Goal: Find specific page/section

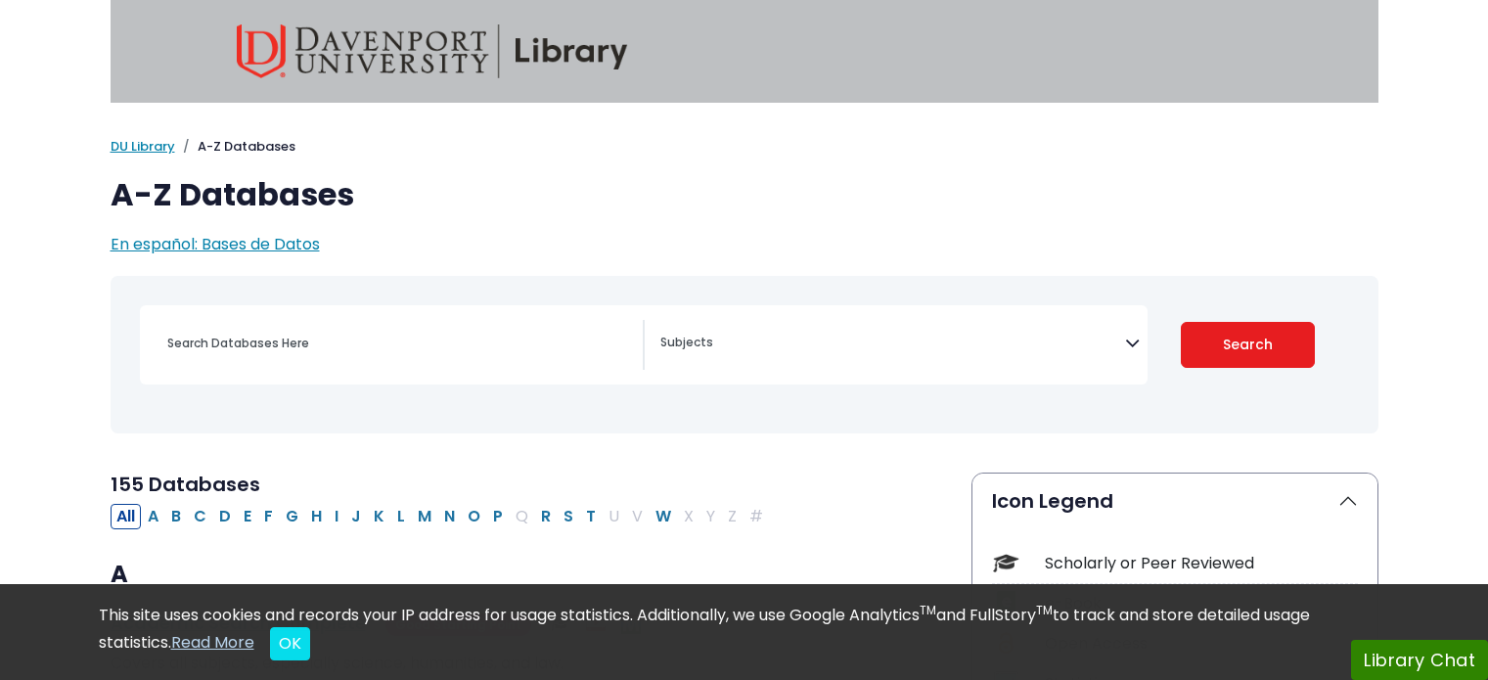
scroll to position [391, 0]
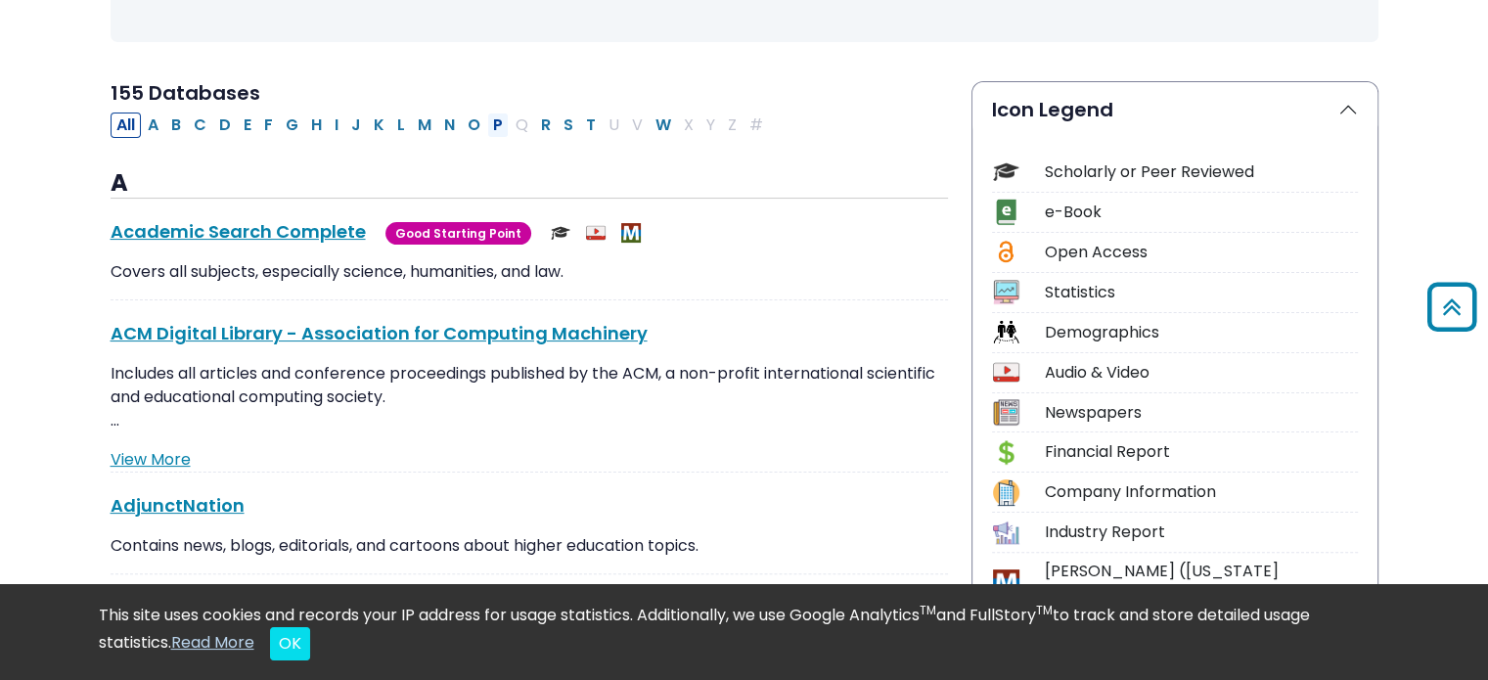
click at [493, 124] on button "P" at bounding box center [498, 125] width 22 height 25
select select "Database Subject Filter"
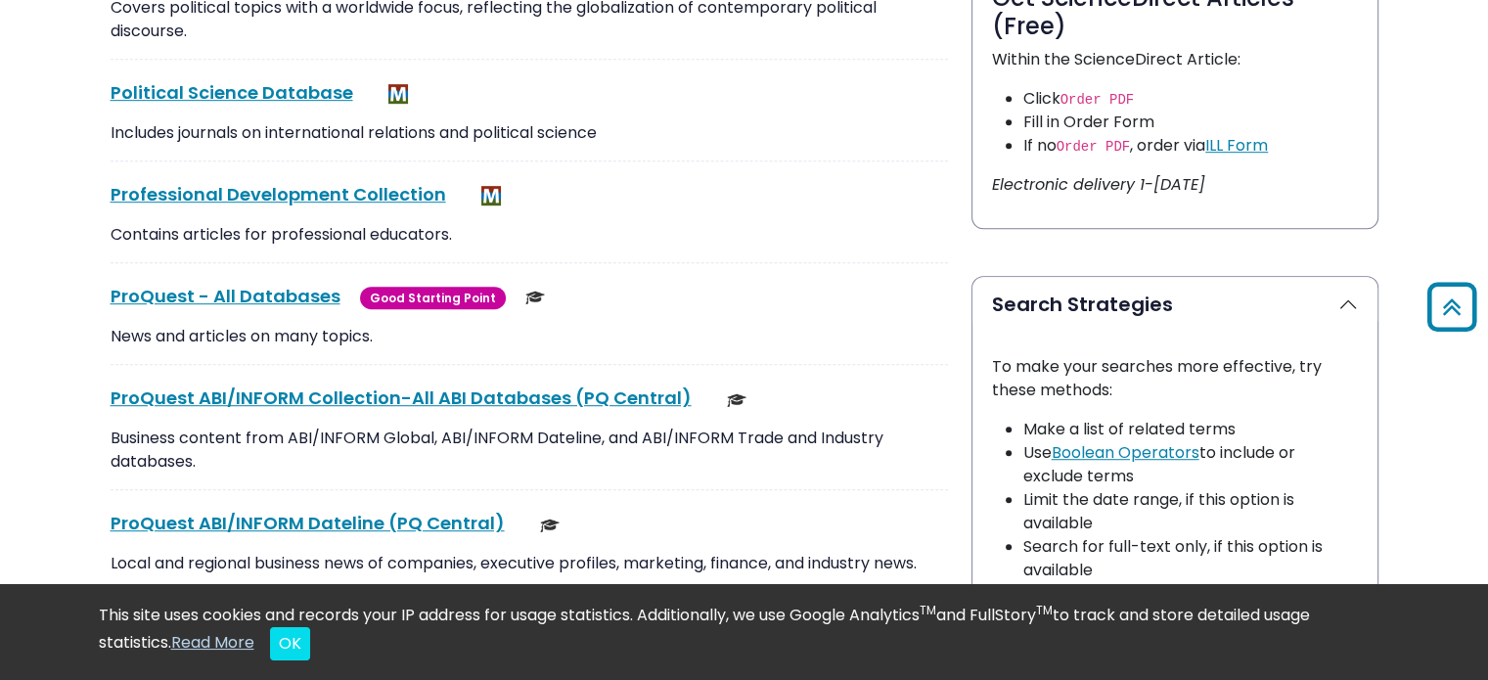
scroll to position [1272, 0]
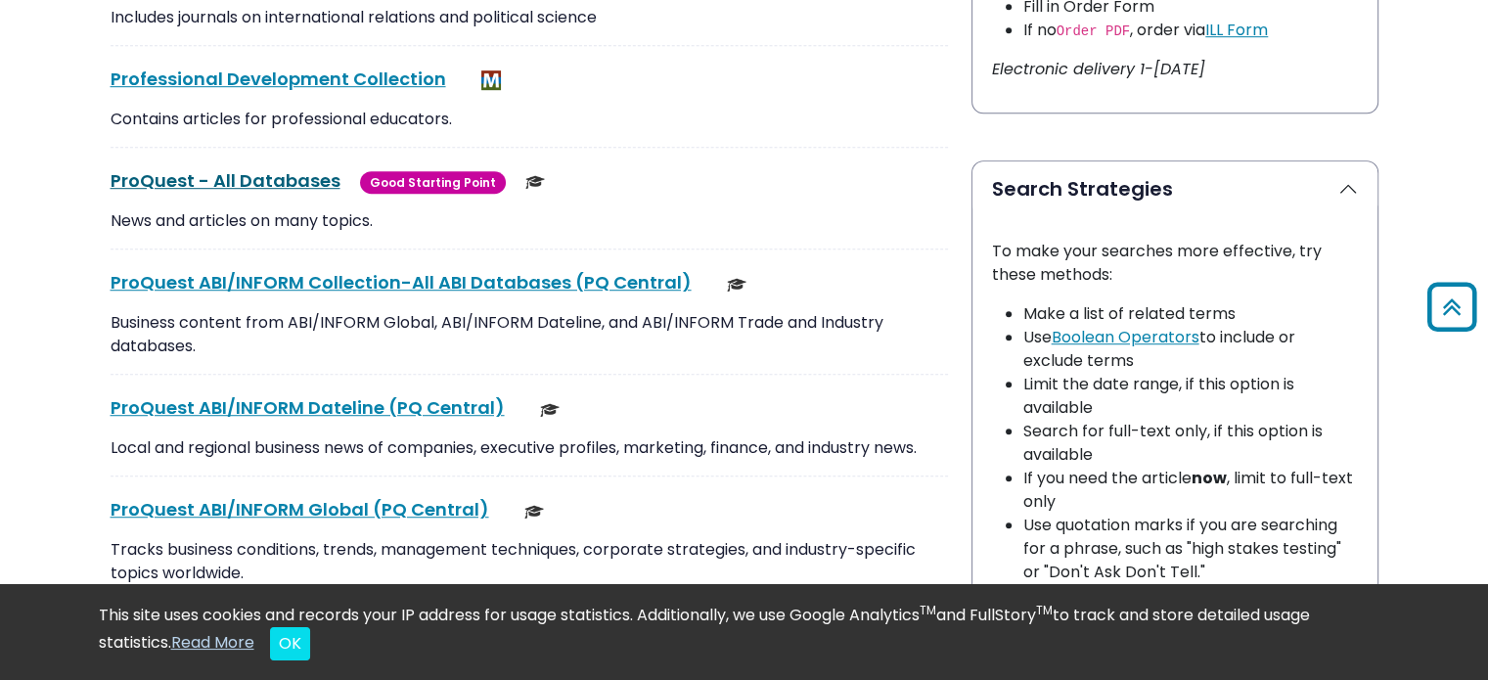
click at [270, 185] on link "ProQuest - All Databases This link opens in a new window" at bounding box center [226, 180] width 230 height 24
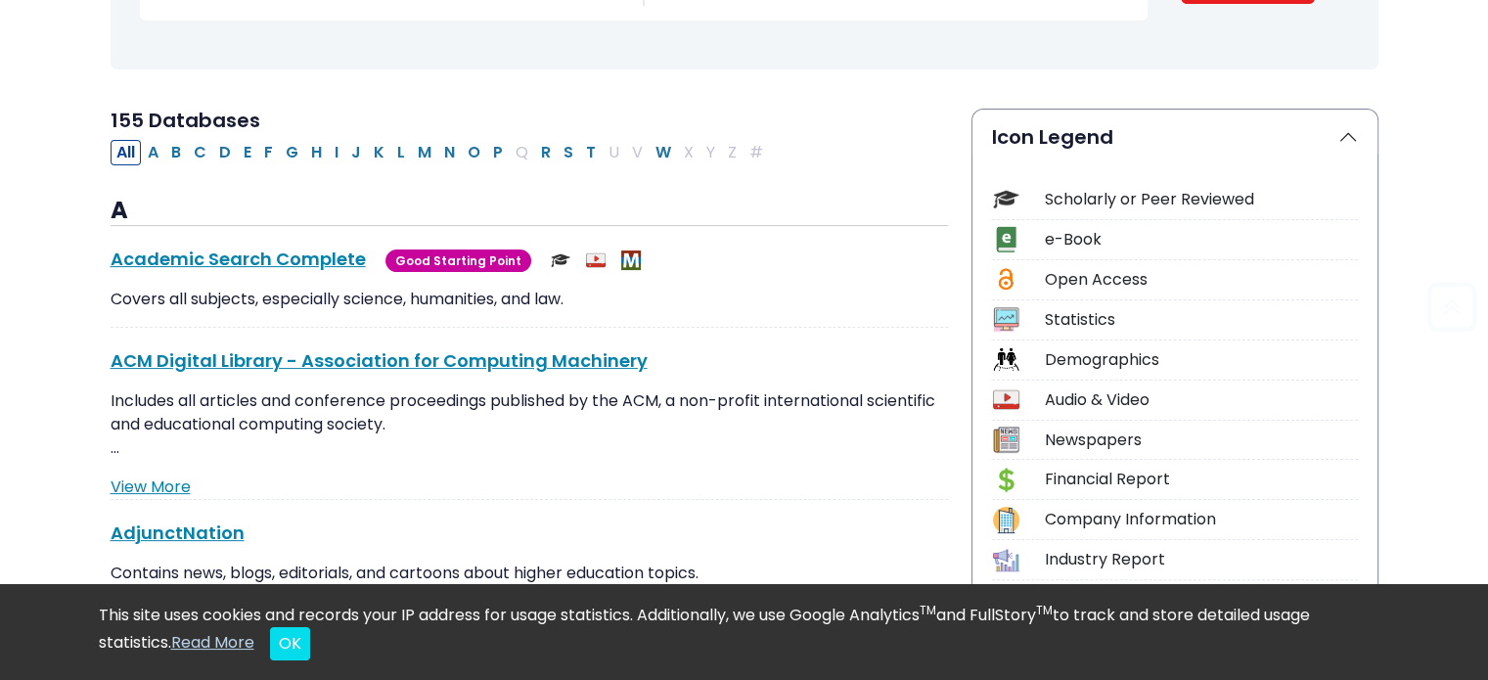
scroll to position [391, 0]
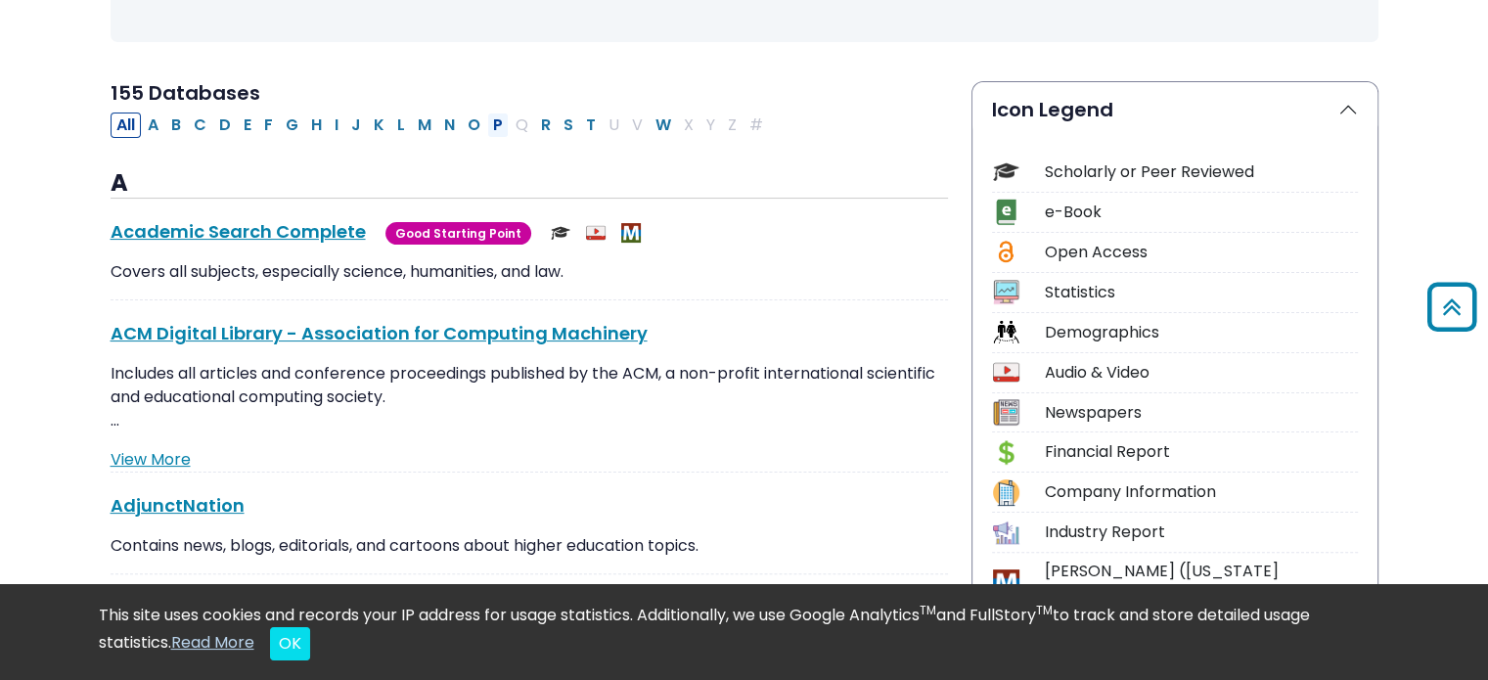
click at [489, 126] on button "P" at bounding box center [498, 125] width 22 height 25
select select "Database Subject Filter"
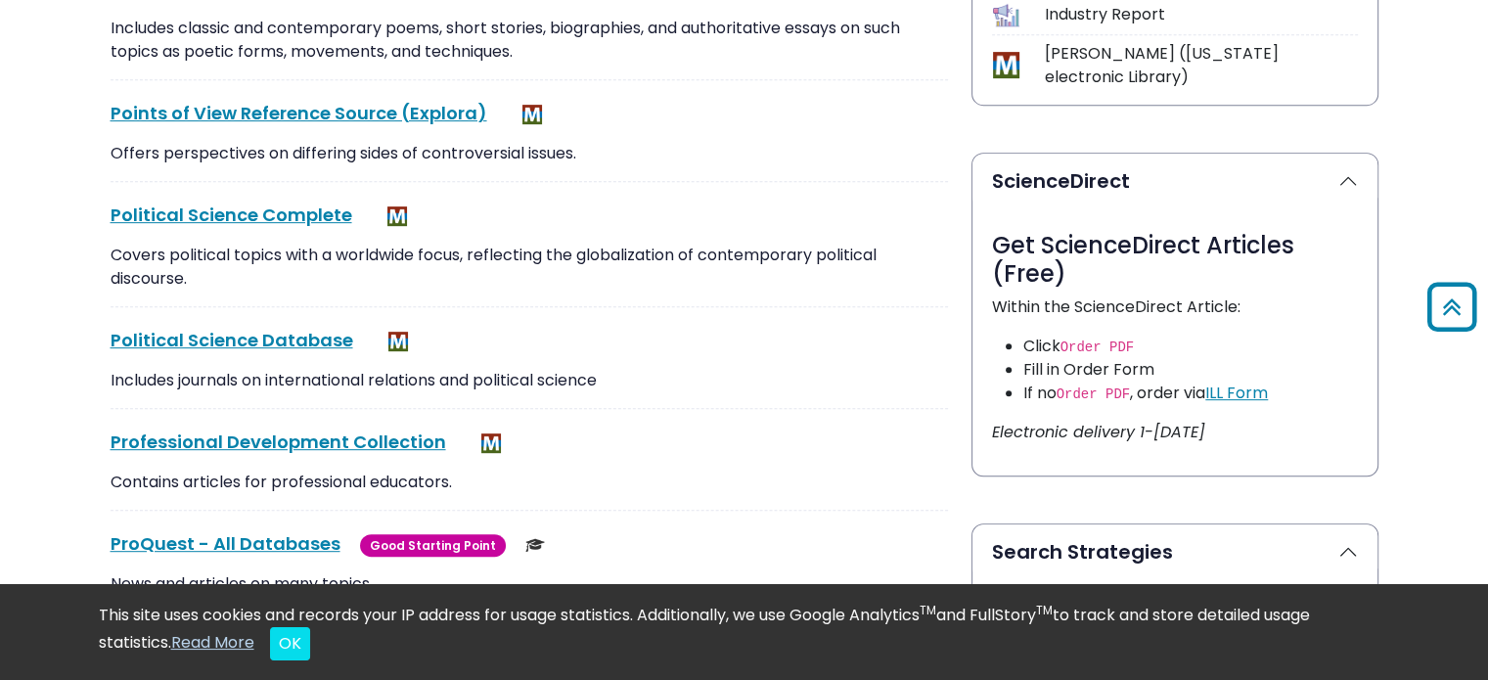
scroll to position [1076, 0]
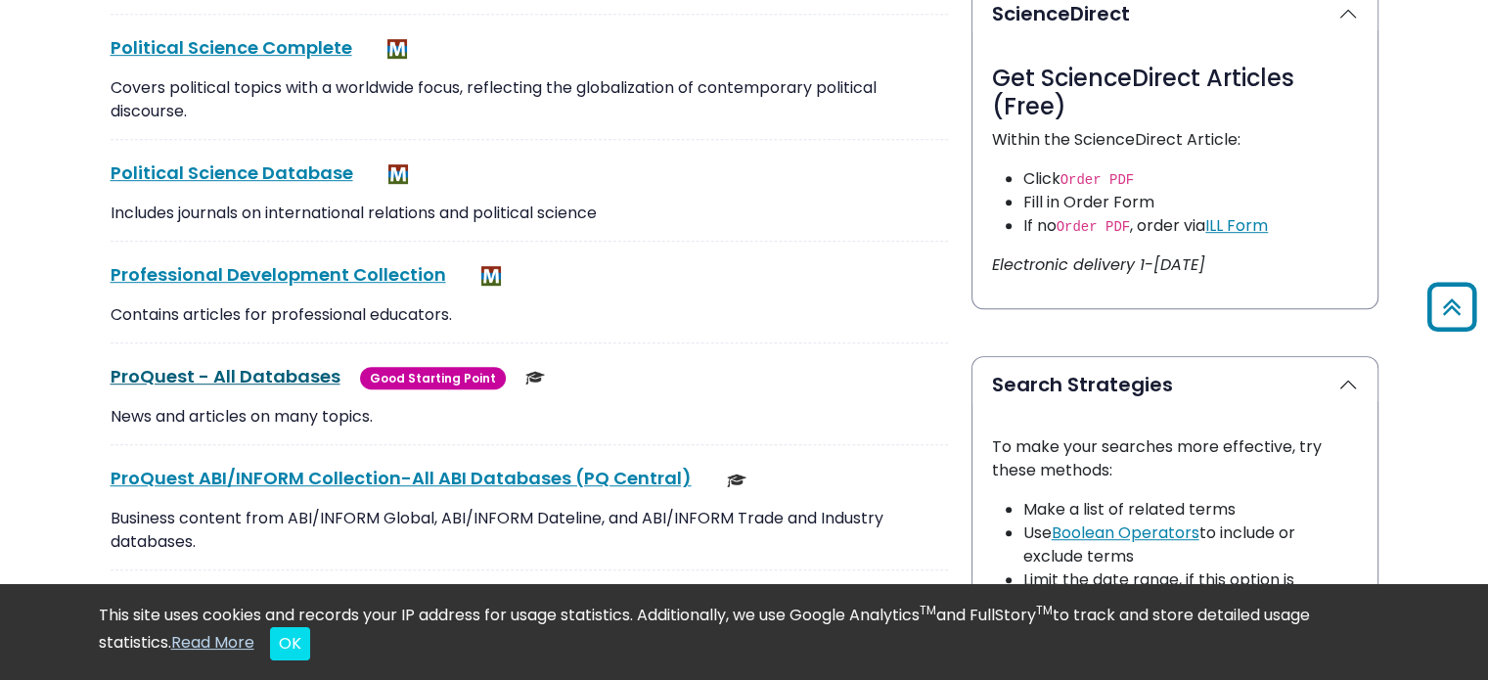
click at [292, 380] on link "ProQuest - All Databases This link opens in a new window" at bounding box center [226, 376] width 230 height 24
